Goal: Book appointment/travel/reservation

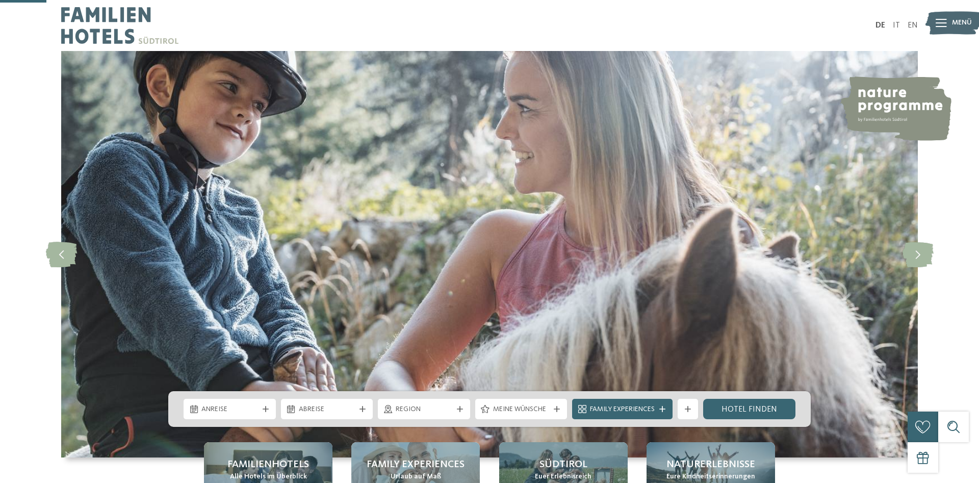
click at [245, 457] on span "Familienhotels" at bounding box center [268, 464] width 82 height 14
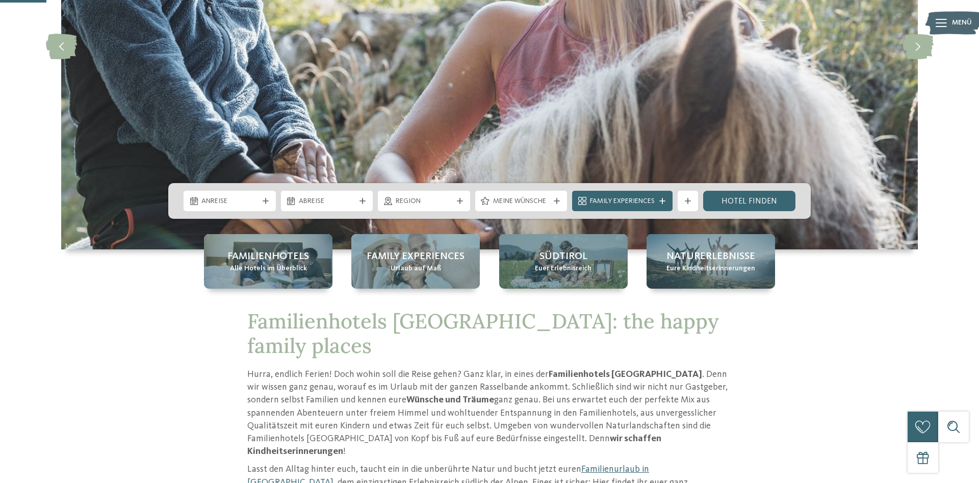
scroll to position [208, 0]
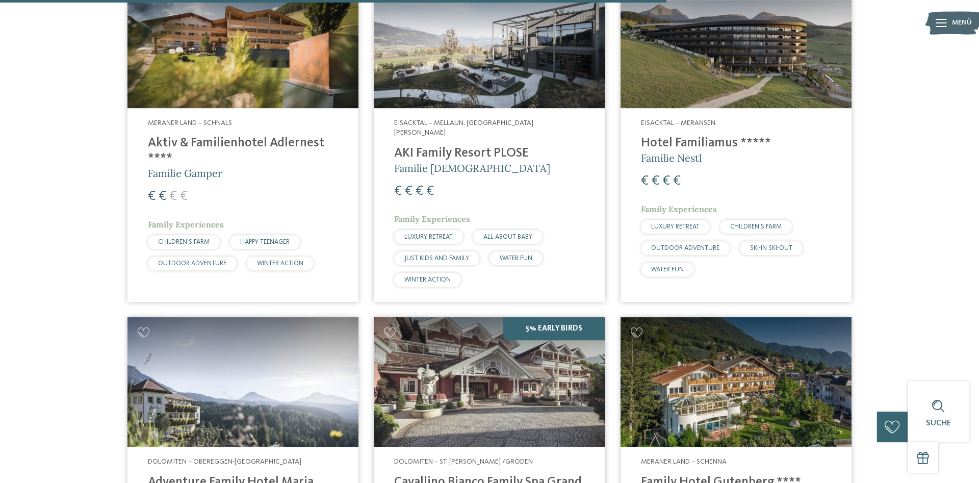
scroll to position [2340, 0]
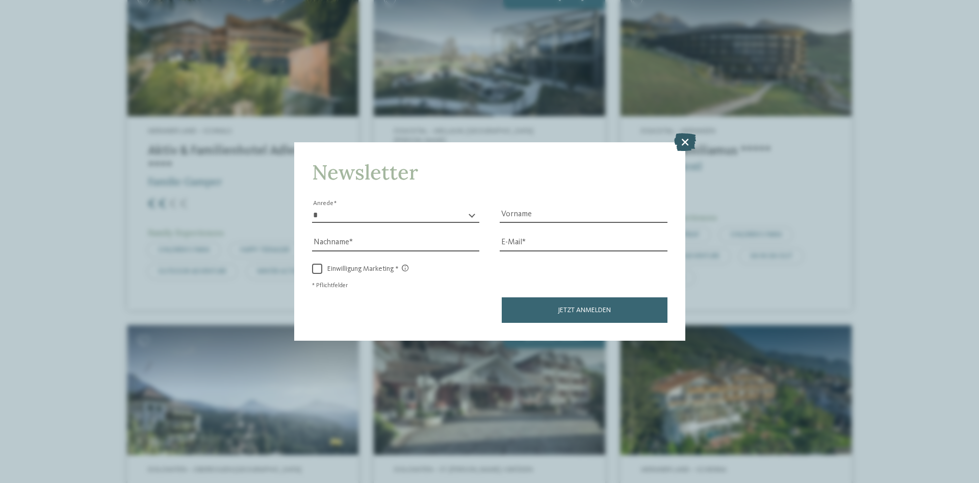
click at [686, 142] on icon at bounding box center [685, 142] width 22 height 18
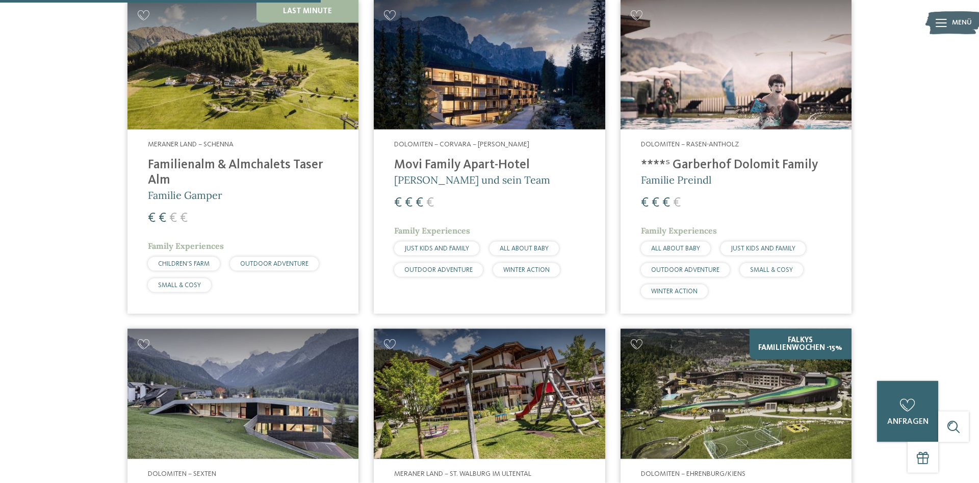
scroll to position [1196, 0]
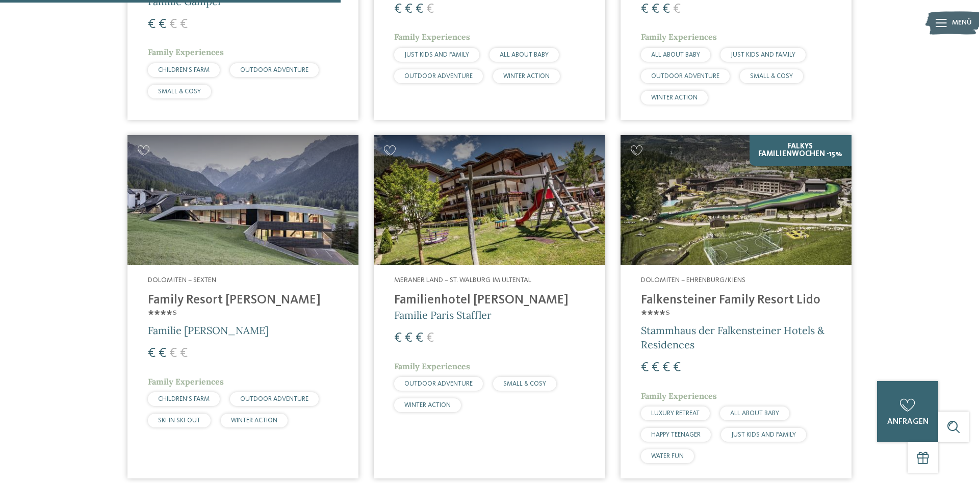
click at [691, 295] on h4 "Falkensteiner Family Resort Lido ****ˢ" at bounding box center [736, 308] width 190 height 31
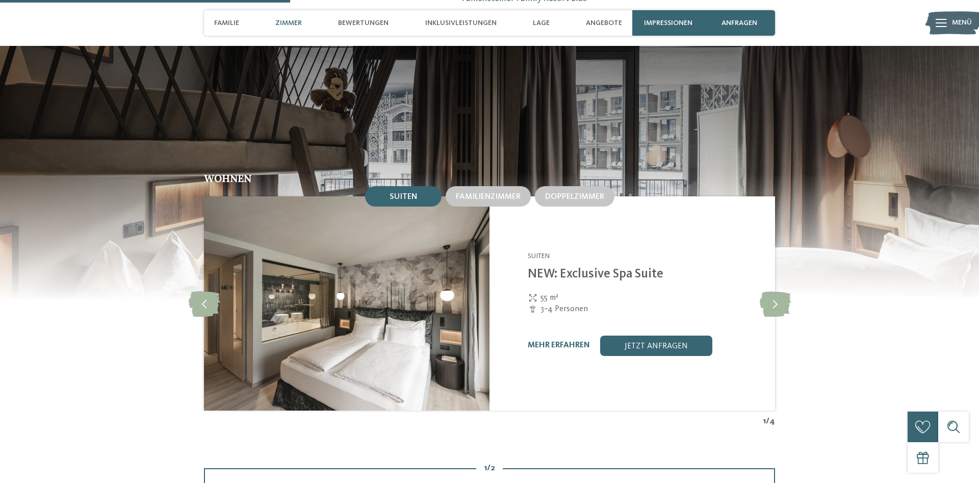
scroll to position [1040, 0]
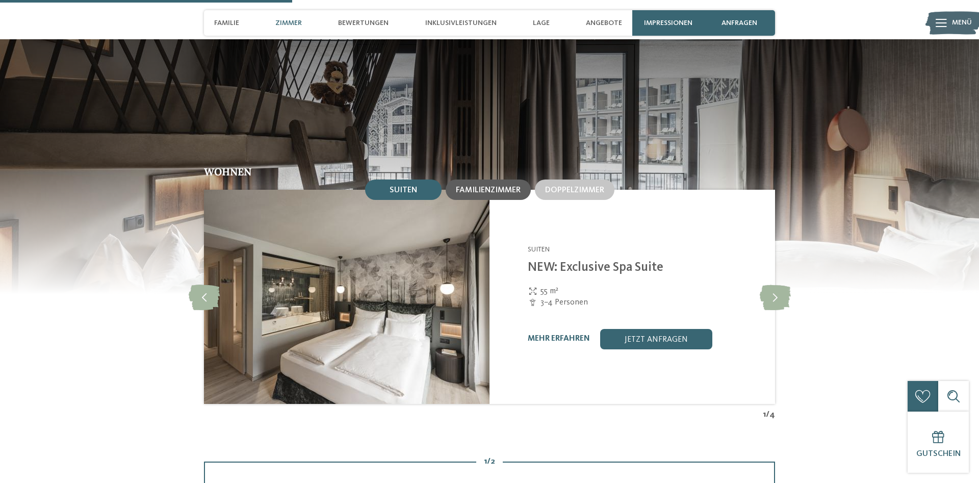
click at [488, 195] on div "Familienzimmer" at bounding box center [488, 189] width 85 height 20
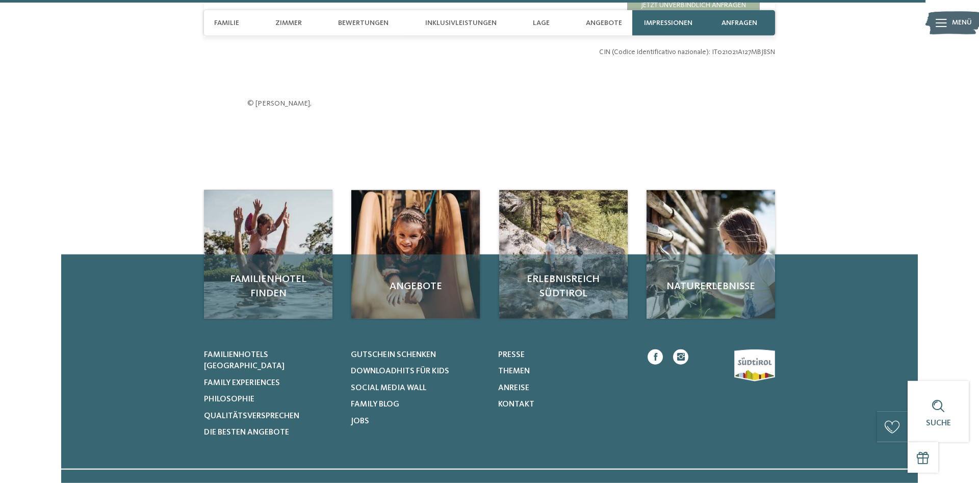
scroll to position [3328, 0]
